Goal: Task Accomplishment & Management: Manage account settings

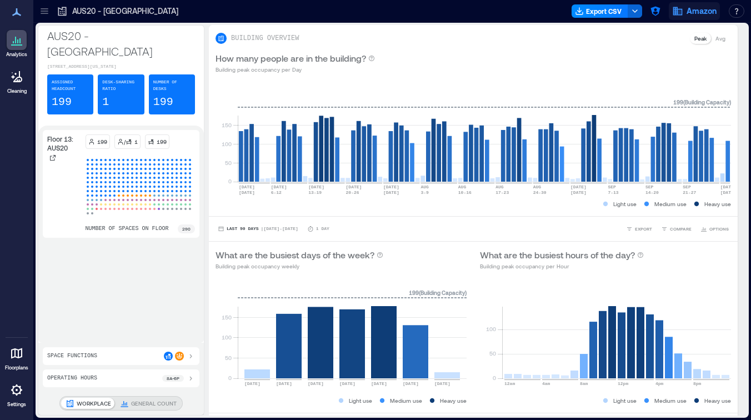
click at [676, 8] on icon "button" at bounding box center [677, 11] width 11 height 11
click at [659, 13] on icon "button" at bounding box center [655, 11] width 11 height 11
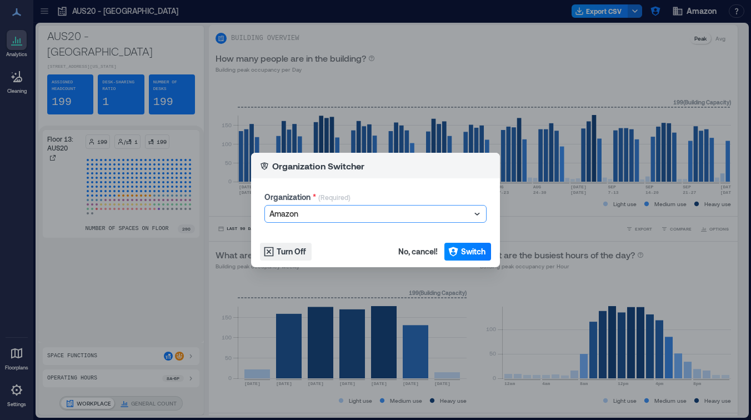
click at [349, 216] on div at bounding box center [369, 213] width 201 height 13
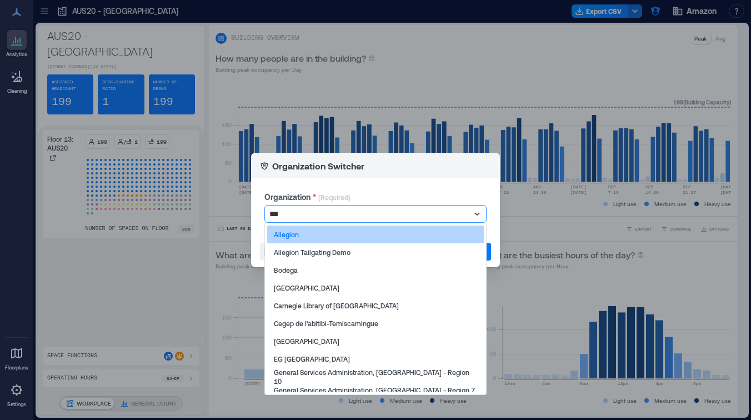
type input "****"
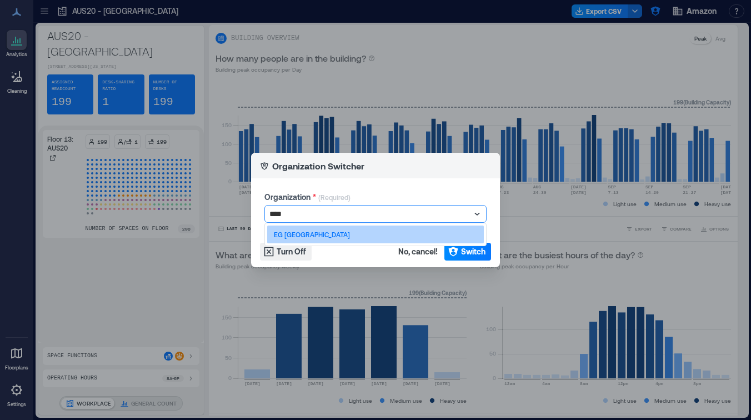
click at [306, 236] on div "EG [GEOGRAPHIC_DATA]" at bounding box center [375, 235] width 217 height 18
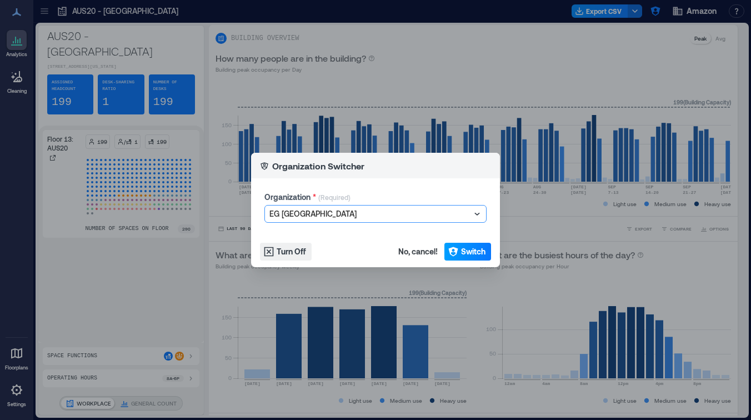
click at [462, 248] on span "Switch" at bounding box center [473, 251] width 24 height 11
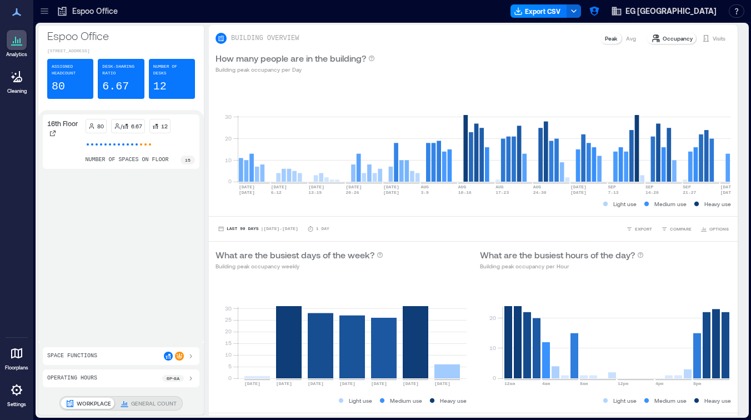
click at [108, 378] on div "Operating Hours 6p - 8a" at bounding box center [121, 378] width 148 height 9
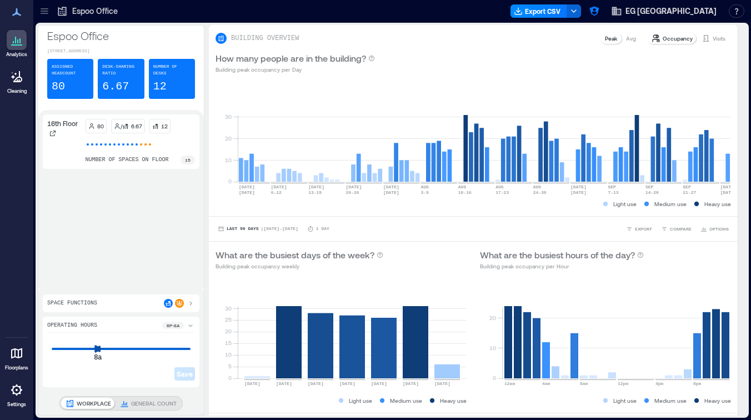
click at [76, 348] on div "8a 8a" at bounding box center [121, 348] width 139 height 1
click at [156, 343] on div "8a 6p Save" at bounding box center [121, 359] width 148 height 48
click at [138, 400] on p "GENERAL COUNT" at bounding box center [154, 403] width 46 height 9
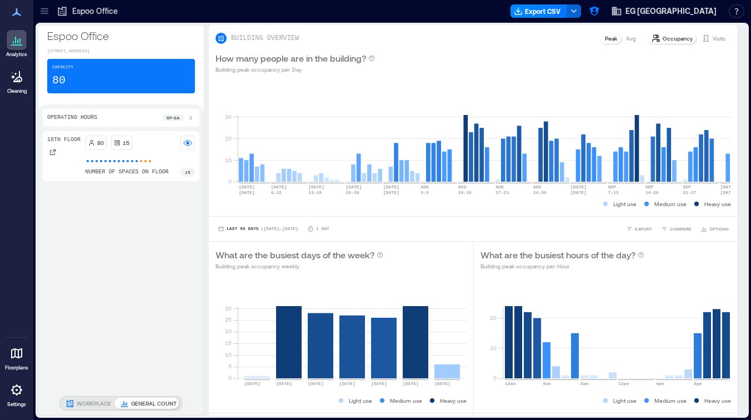
click at [101, 396] on div "Operating Hours 6p - 8a 16th Floor 80 15 number of spaces on floor 15 WORKPLACE…" at bounding box center [121, 259] width 166 height 311
click at [97, 402] on p "WORKPLACE" at bounding box center [94, 403] width 34 height 9
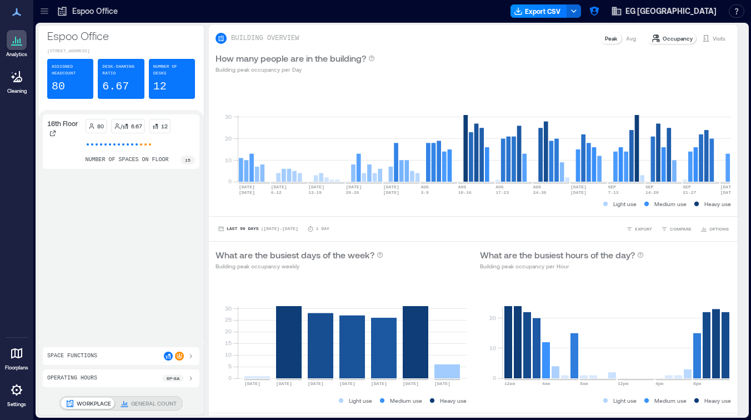
click at [139, 381] on div "Operating Hours 6p - 8a" at bounding box center [121, 378] width 148 height 9
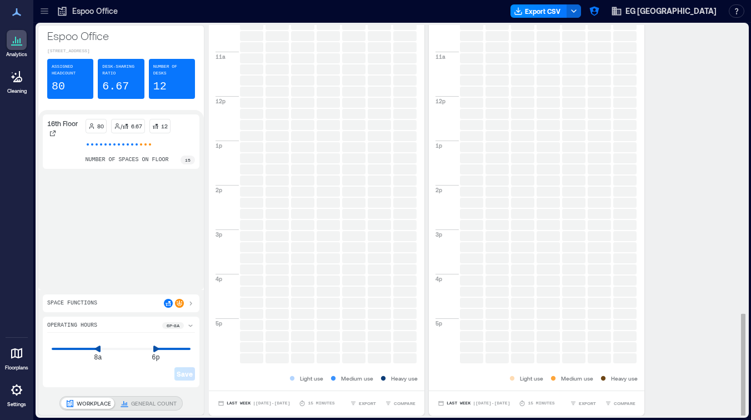
scroll to position [1, 0]
click at [68, 216] on div "16th Floor 80 / 6.67 12 number of spaces on floor 15" at bounding box center [121, 199] width 157 height 171
click at [79, 357] on div "Save" at bounding box center [121, 365] width 148 height 31
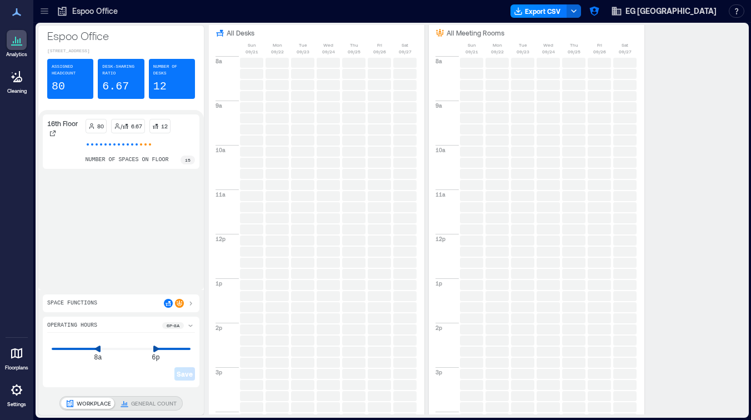
scroll to position [1092, 0]
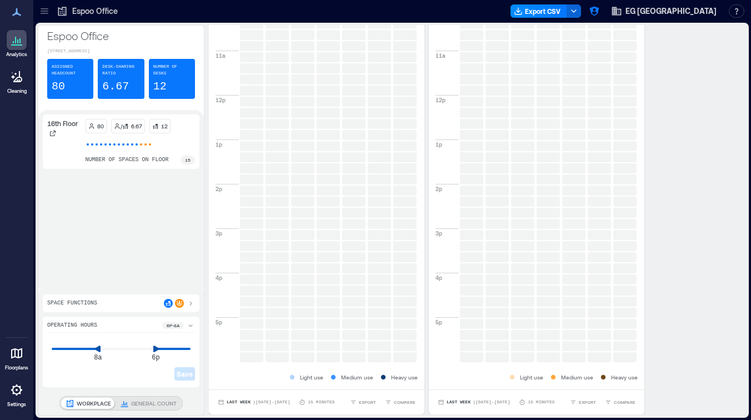
click at [146, 404] on p "GENERAL COUNT" at bounding box center [154, 403] width 46 height 9
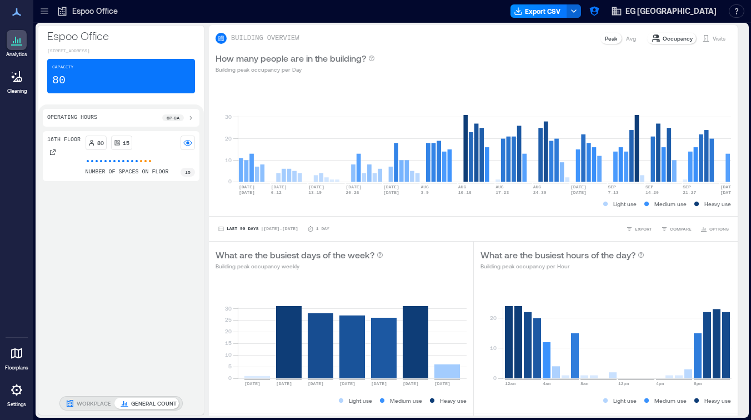
click at [153, 118] on div "Operating Hours 6p - 8a" at bounding box center [121, 117] width 148 height 9
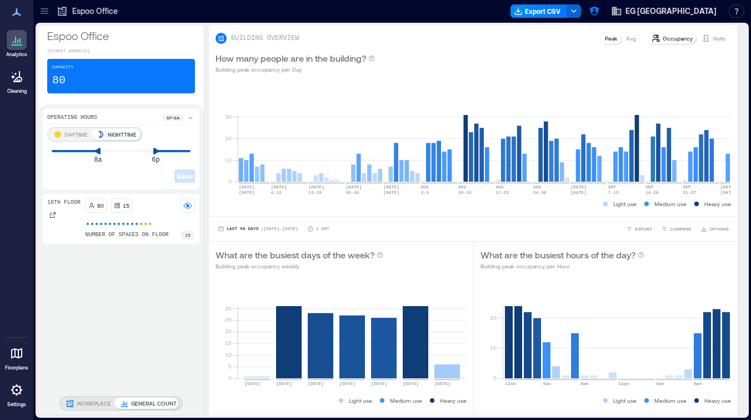
click at [72, 133] on p "DAYTIME" at bounding box center [75, 134] width 23 height 9
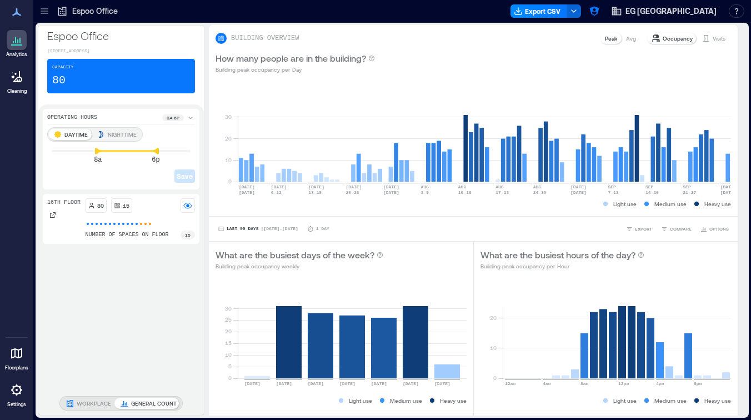
click at [96, 403] on p "WORKPLACE" at bounding box center [94, 403] width 34 height 9
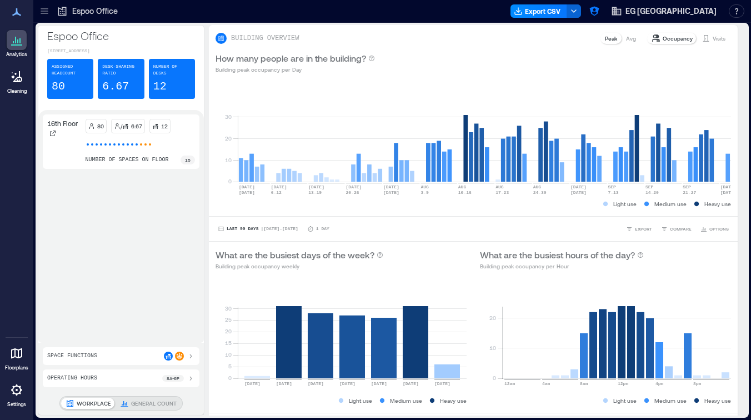
click at [162, 376] on div "8a - 6p" at bounding box center [173, 378] width 22 height 7
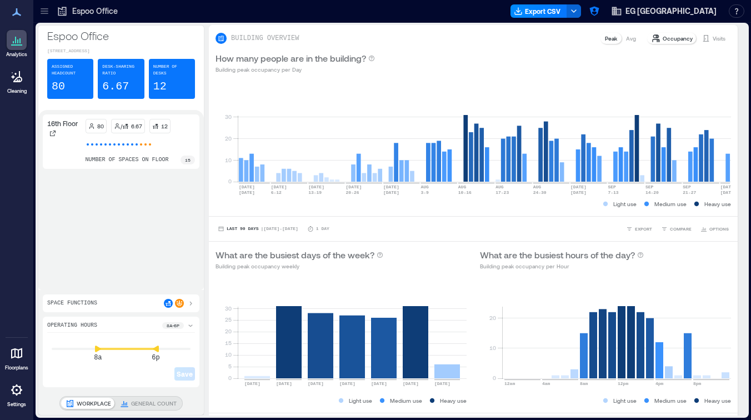
click at [133, 323] on div "Operating Hours 8a - 6p" at bounding box center [121, 327] width 148 height 12
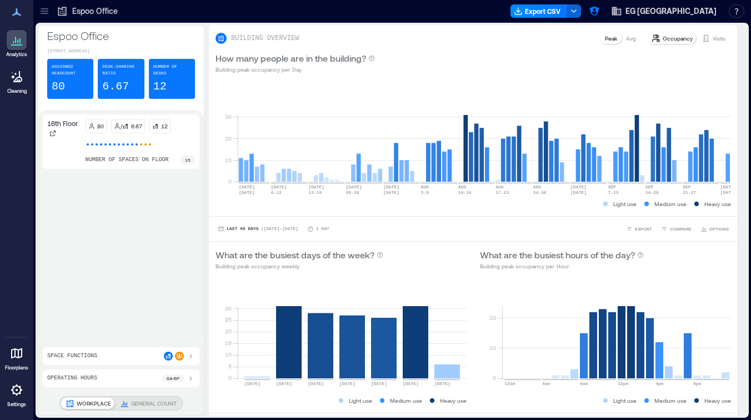
click at [132, 381] on div "Operating Hours 8a - 6p" at bounding box center [121, 378] width 148 height 9
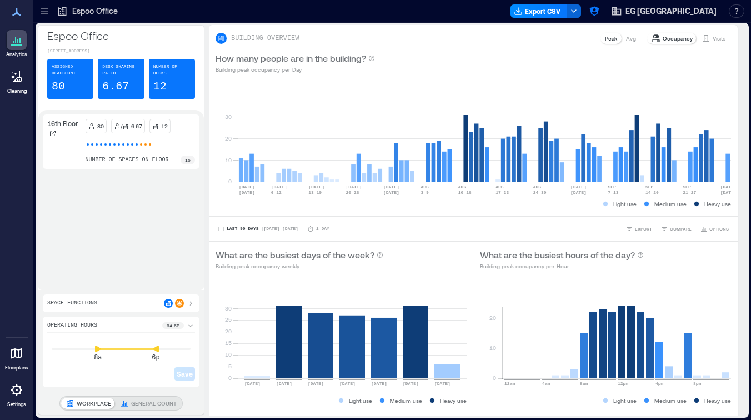
click at [126, 322] on div "Operating Hours 8a - 6p" at bounding box center [121, 327] width 148 height 12
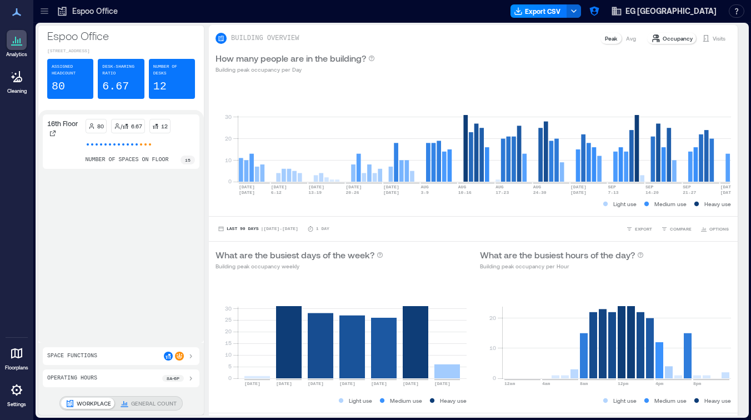
click at [106, 236] on div "16th Floor 80 / 6.67 12 number of spaces on floor 15" at bounding box center [121, 226] width 157 height 224
click at [151, 379] on div "Operating Hours 8a - 6p" at bounding box center [121, 378] width 148 height 9
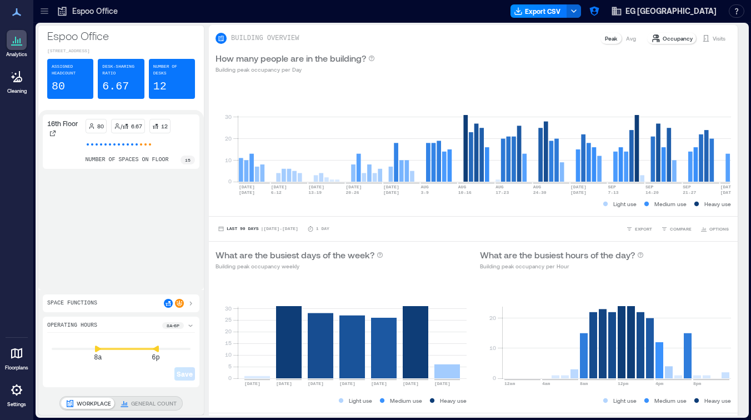
click at [480, 16] on div at bounding box center [316, 11] width 381 height 18
